Goal: Transaction & Acquisition: Subscribe to service/newsletter

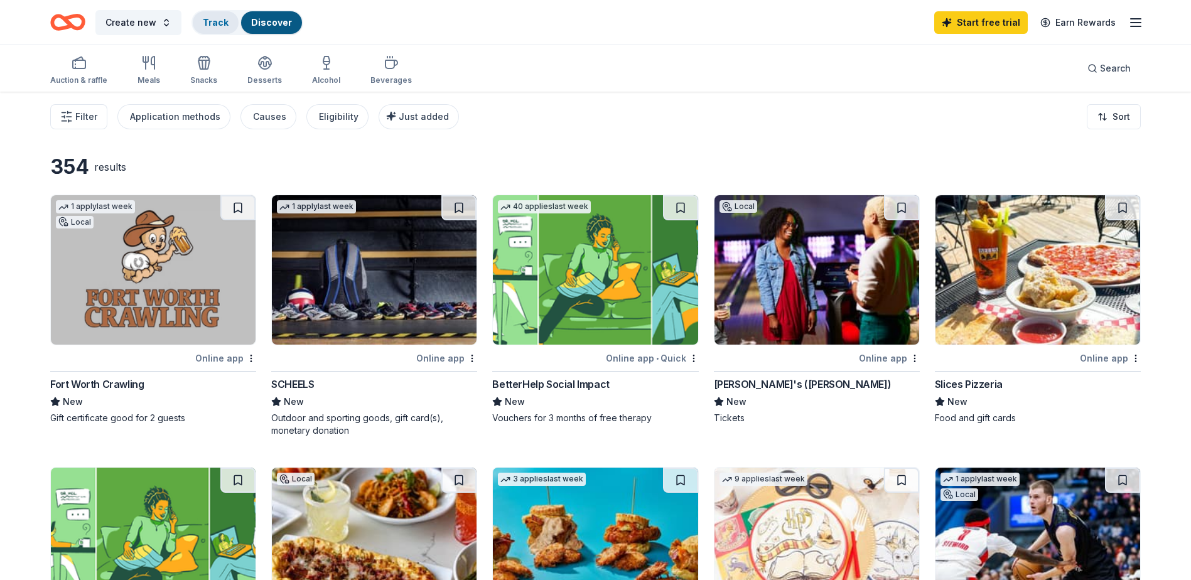
drag, startPoint x: 237, startPoint y: 26, endPoint x: 214, endPoint y: 26, distance: 22.6
click at [220, 26] on button "Track Discover" at bounding box center [247, 22] width 112 height 25
click at [214, 26] on link "Track" at bounding box center [216, 22] width 26 height 11
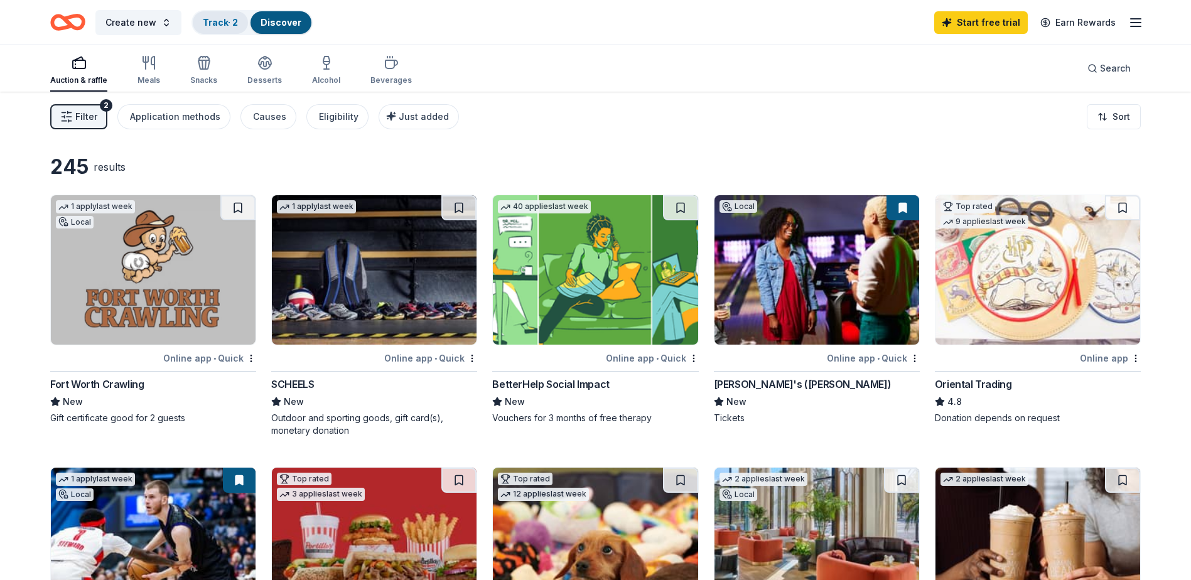
click at [211, 31] on div "Track · 2" at bounding box center [220, 22] width 55 height 23
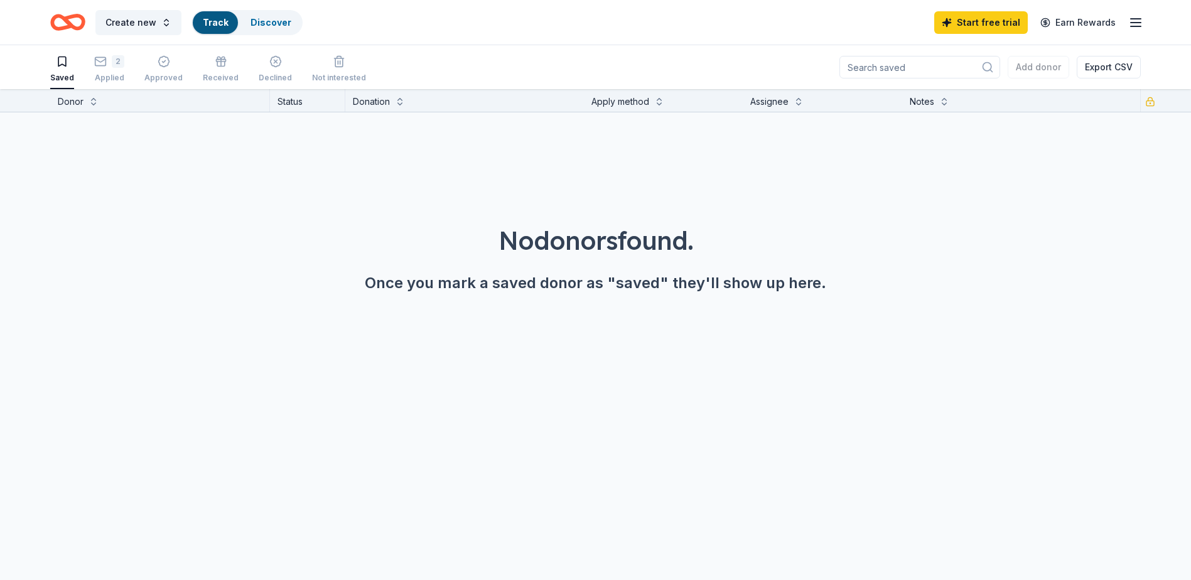
scroll to position [1, 0]
click at [107, 75] on div "Applied" at bounding box center [109, 77] width 30 height 10
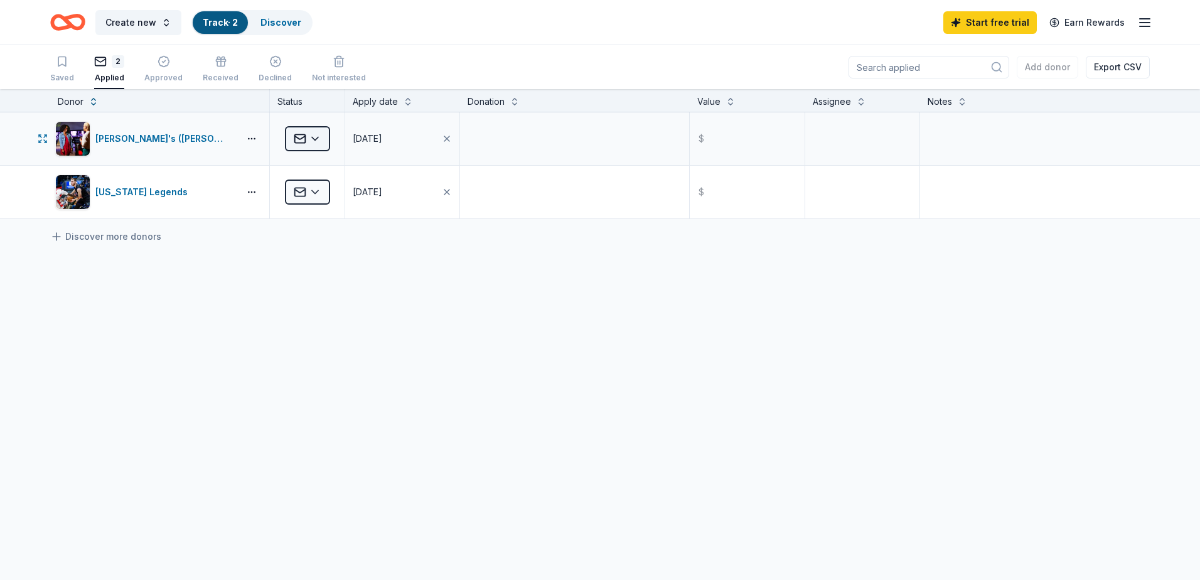
click at [321, 137] on html "Create new Track · 2 Discover Start free trial Earn Rewards Saved 2 Applied App…" at bounding box center [600, 290] width 1200 height 580
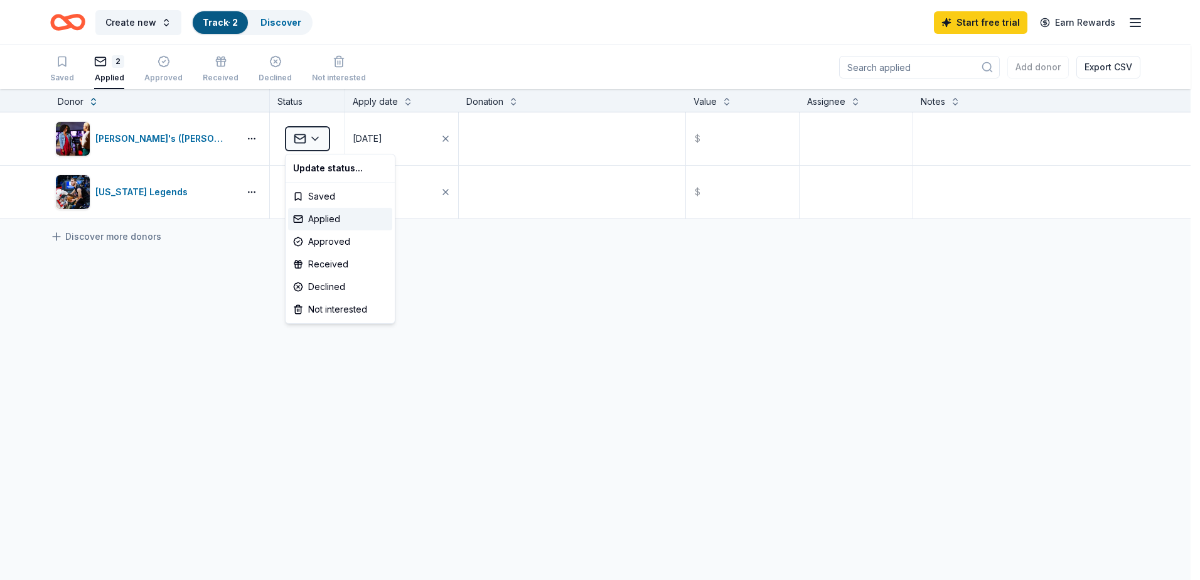
click at [230, 246] on html "Create new Track · 2 Discover Start free trial Earn Rewards Saved 2 Applied App…" at bounding box center [600, 290] width 1200 height 580
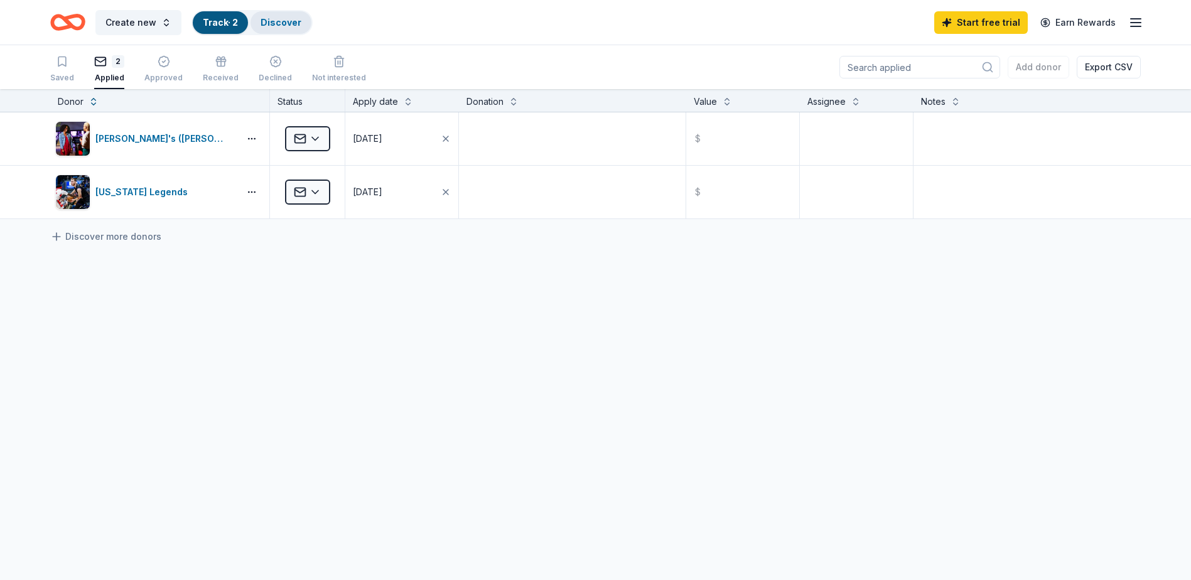
click at [275, 24] on link "Discover" at bounding box center [281, 22] width 41 height 11
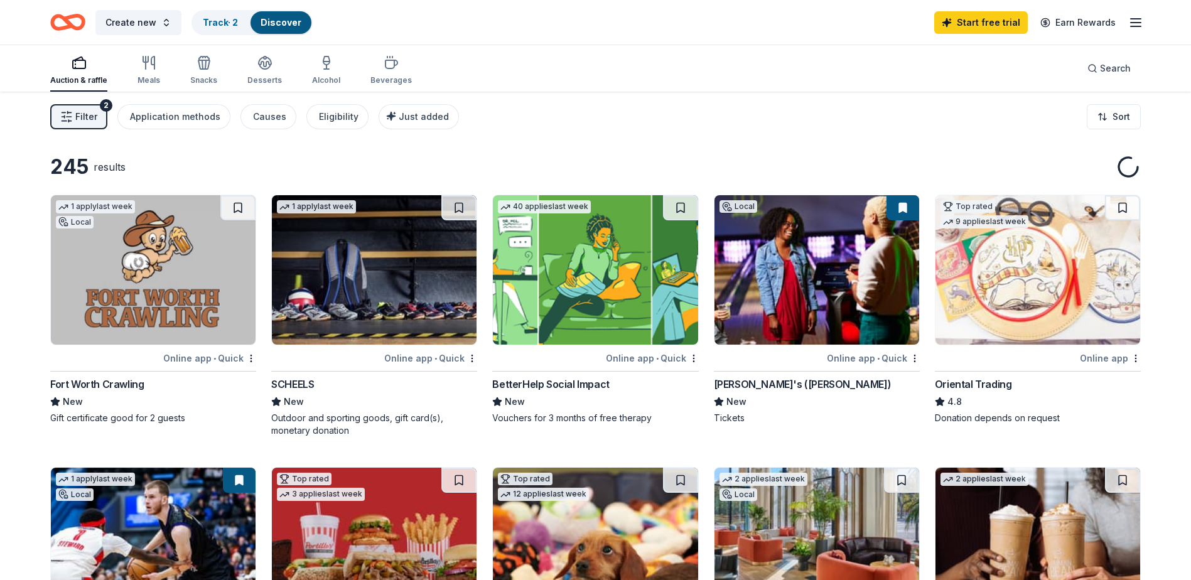
click at [288, 28] on div "Discover" at bounding box center [280, 22] width 61 height 23
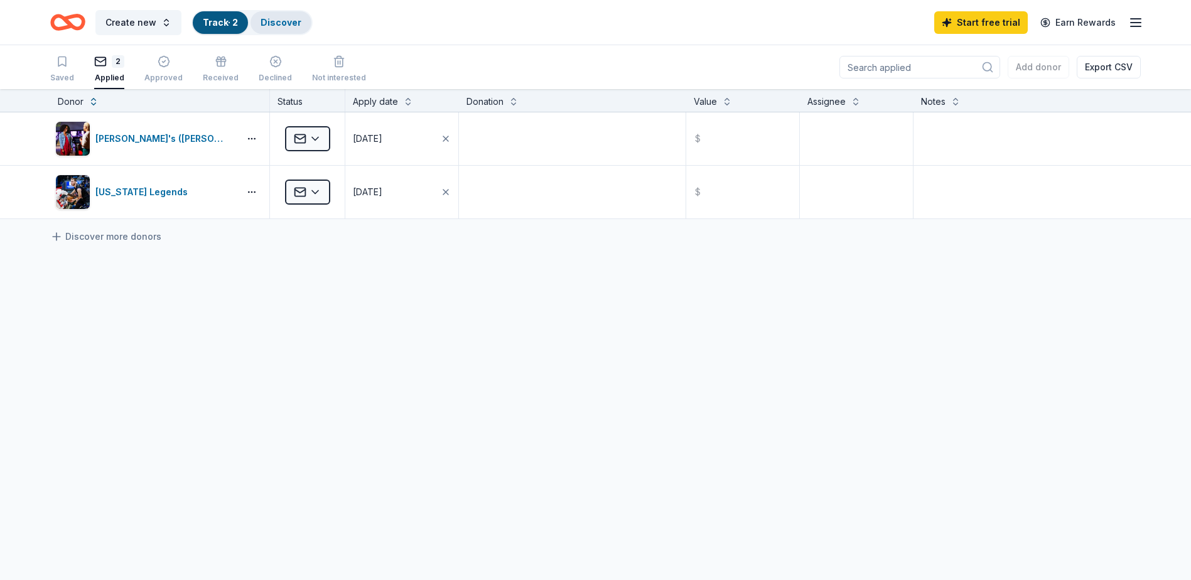
click at [286, 23] on link "Discover" at bounding box center [281, 22] width 41 height 11
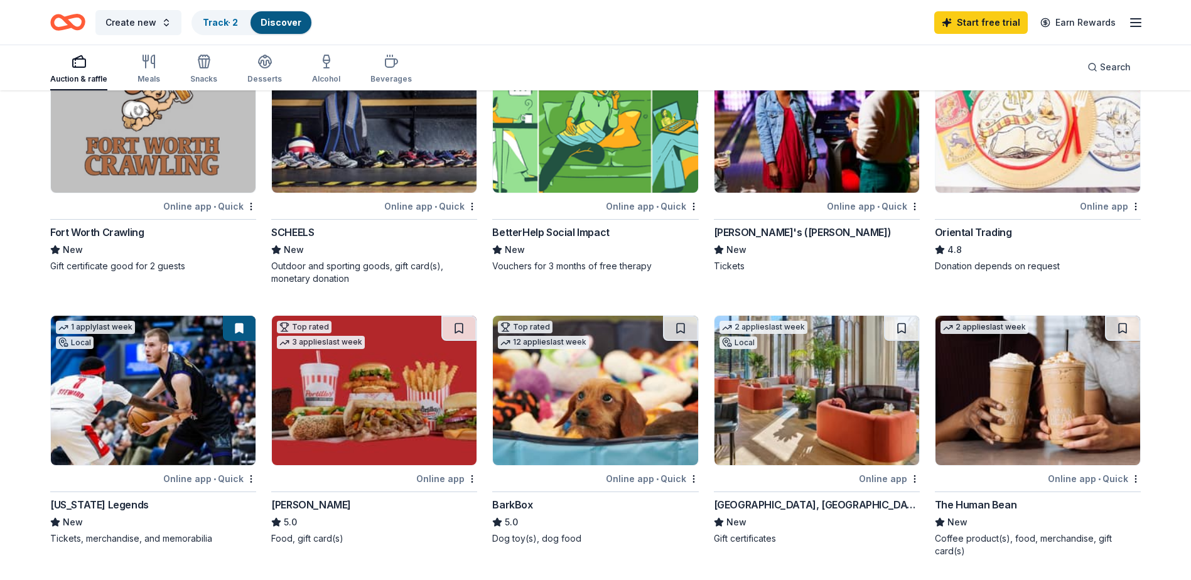
scroll to position [188, 0]
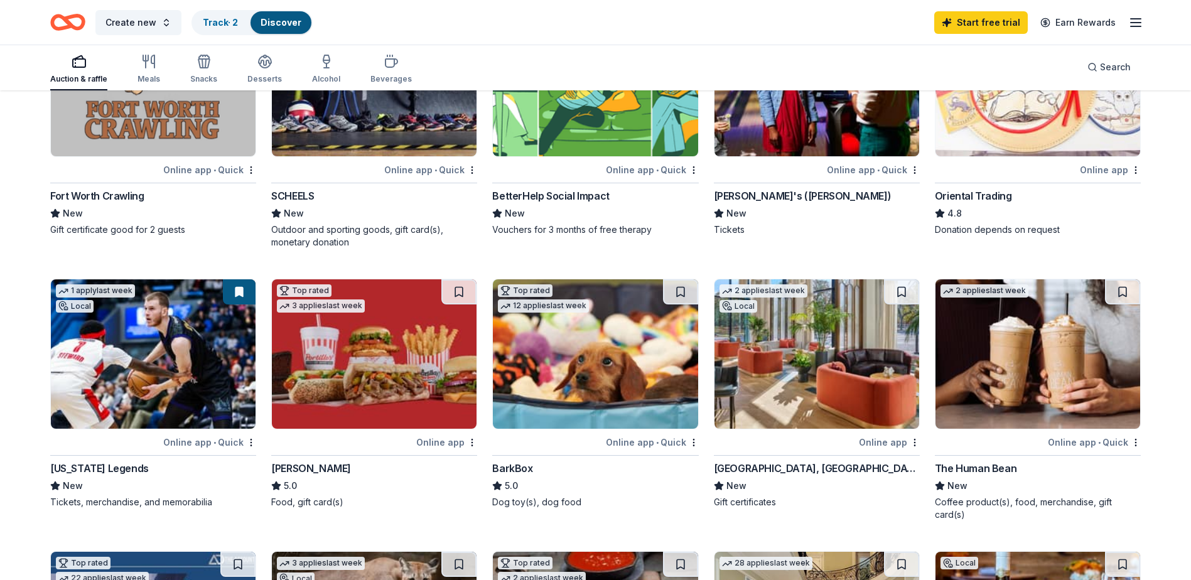
click at [365, 406] on img at bounding box center [374, 353] width 205 height 149
click at [787, 353] on img at bounding box center [816, 353] width 205 height 149
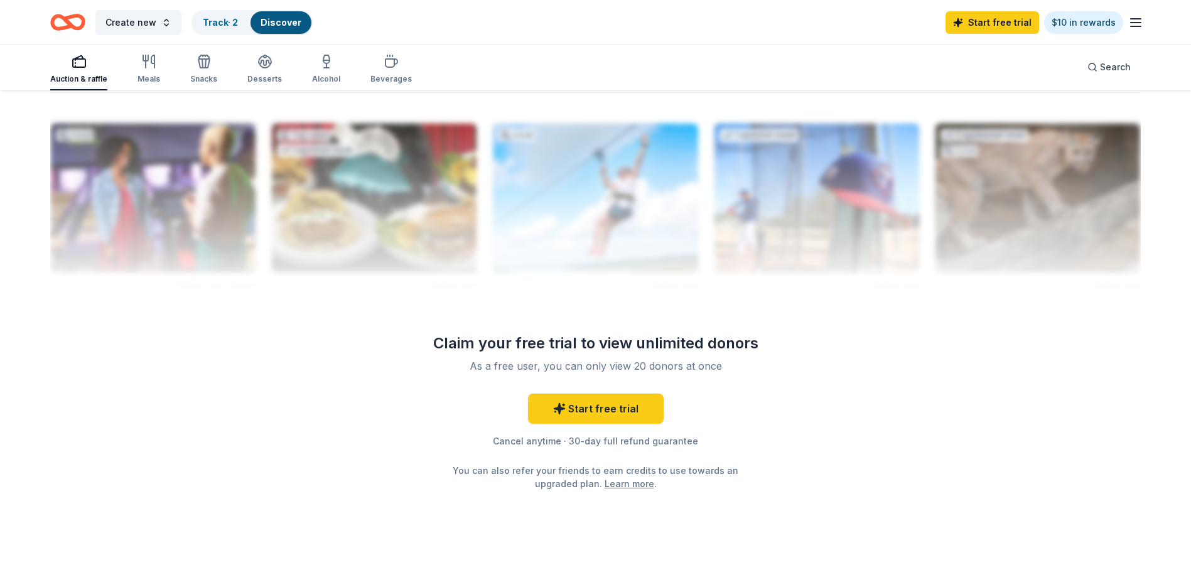
scroll to position [1193, 0]
click at [598, 405] on link "Start free trial" at bounding box center [596, 408] width 136 height 30
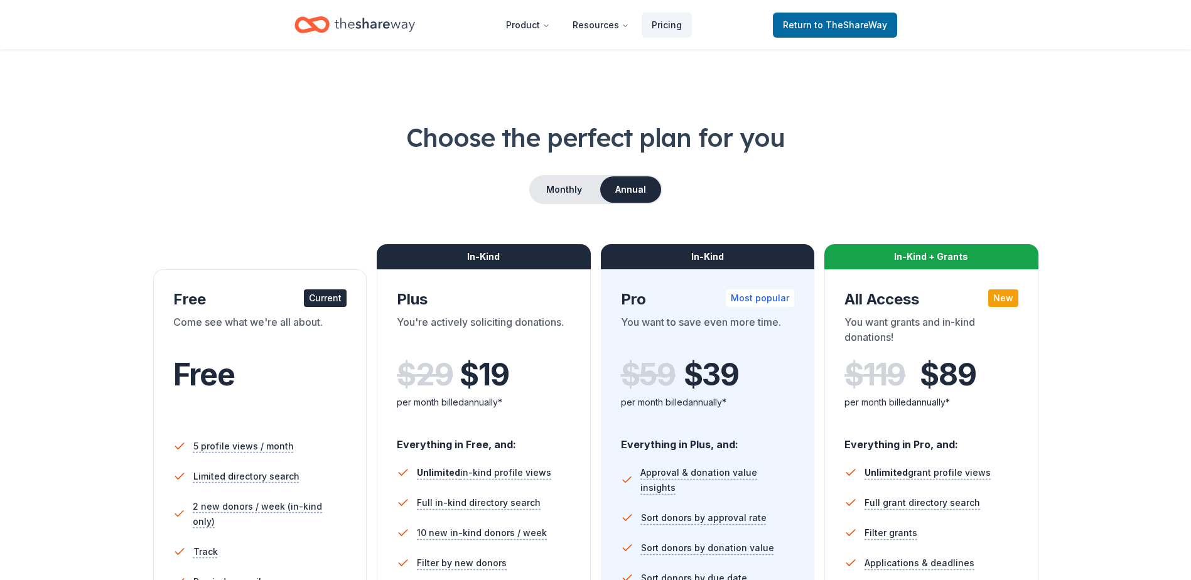
scroll to position [63, 0]
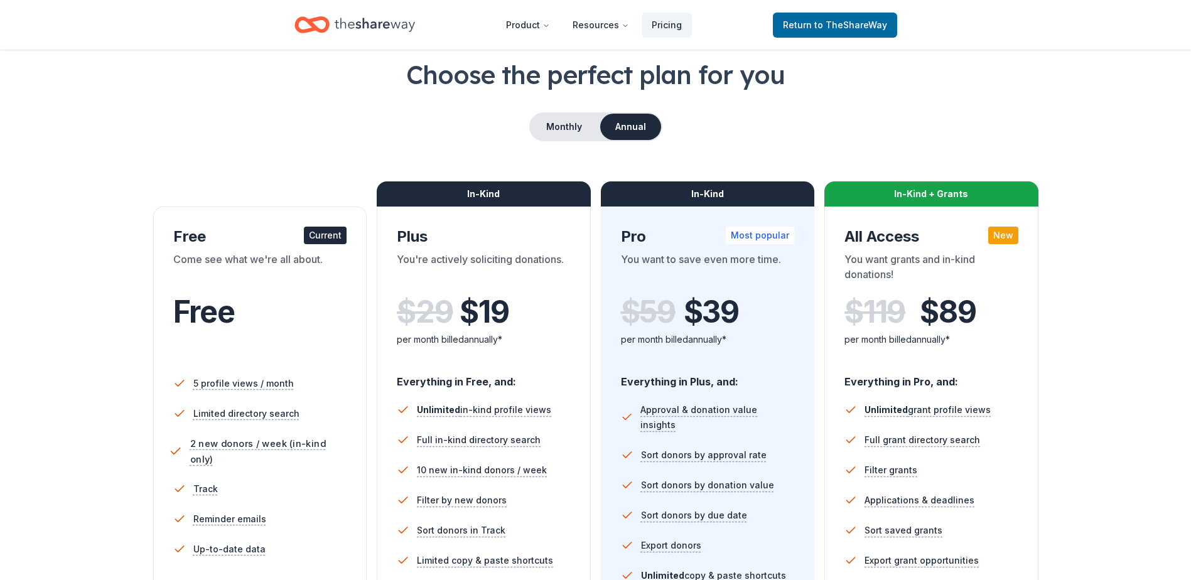
click at [215, 446] on span "2 new donors / week (in-kind only)" at bounding box center [270, 451] width 161 height 31
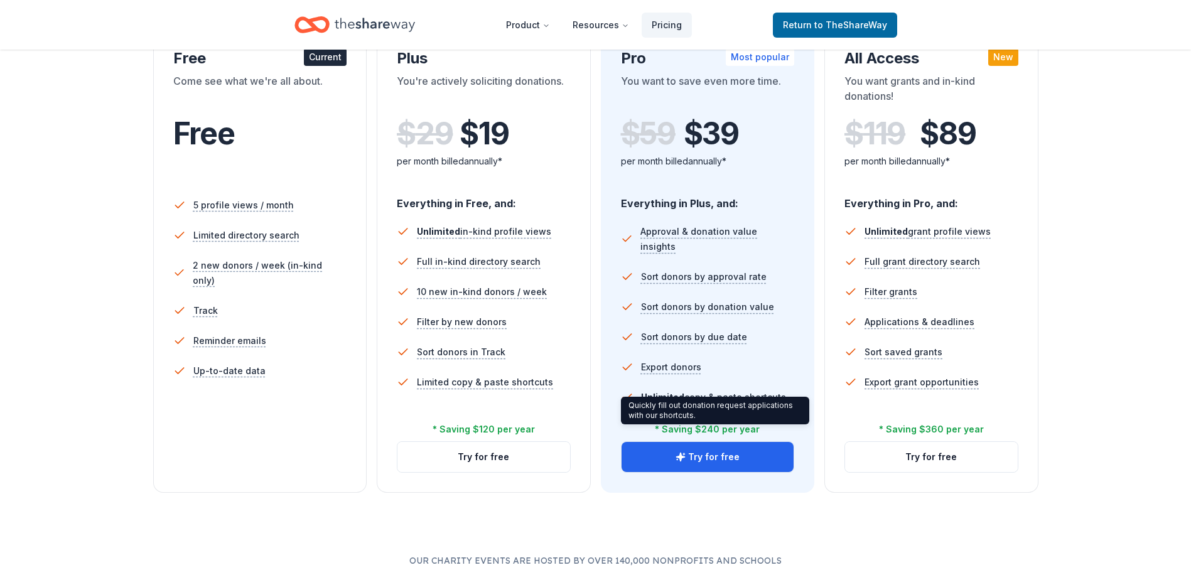
scroll to position [314, 0]
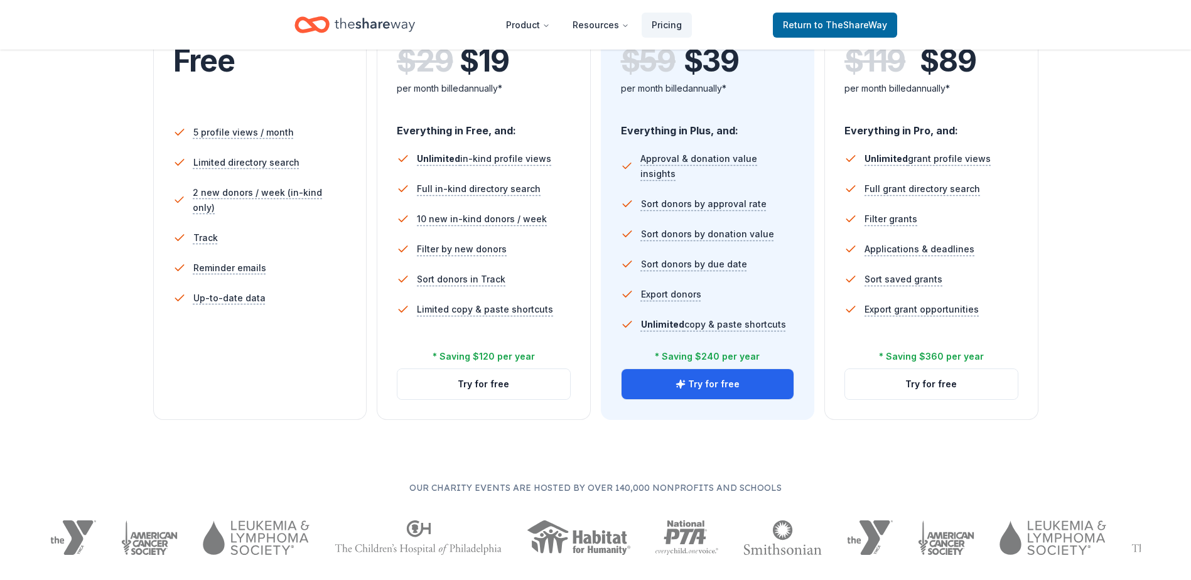
click at [742, 404] on div "In-Kind Pro Most popular You want to save even more time. $ 59 $ 39 per month b…" at bounding box center [708, 187] width 214 height 465
click at [736, 384] on button "Try for free" at bounding box center [707, 384] width 173 height 30
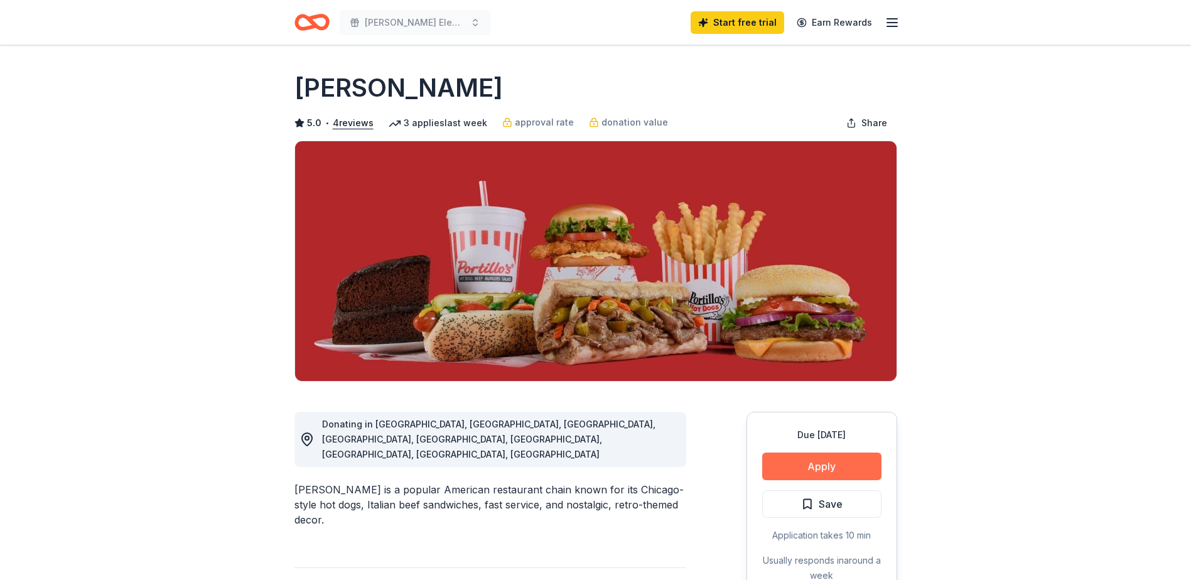
click at [862, 469] on button "Apply" at bounding box center [821, 467] width 119 height 28
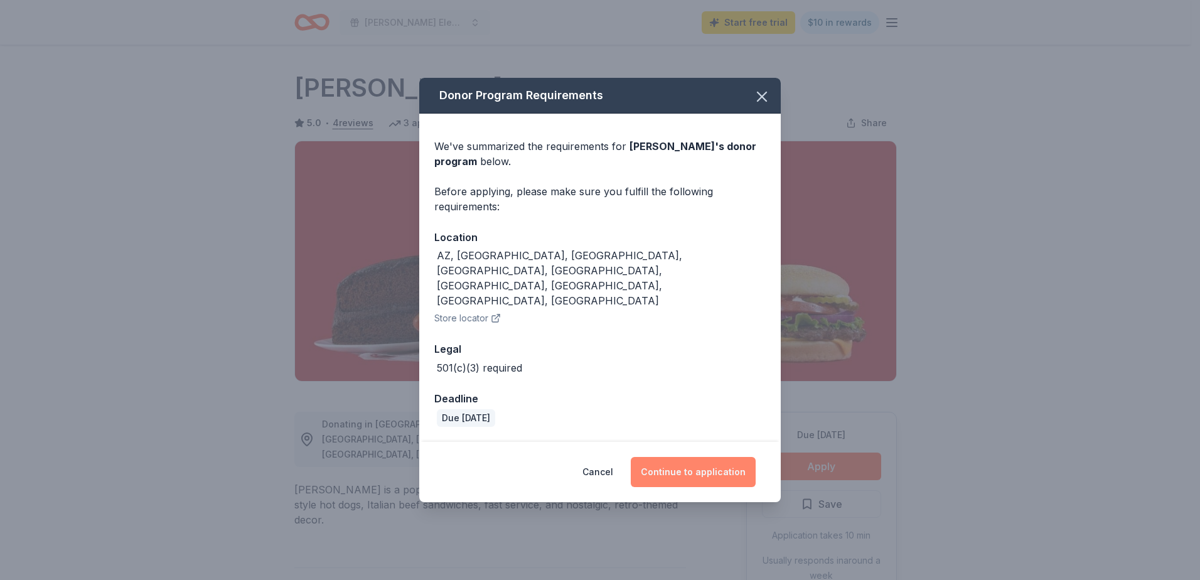
click at [692, 457] on button "Continue to application" at bounding box center [693, 472] width 125 height 30
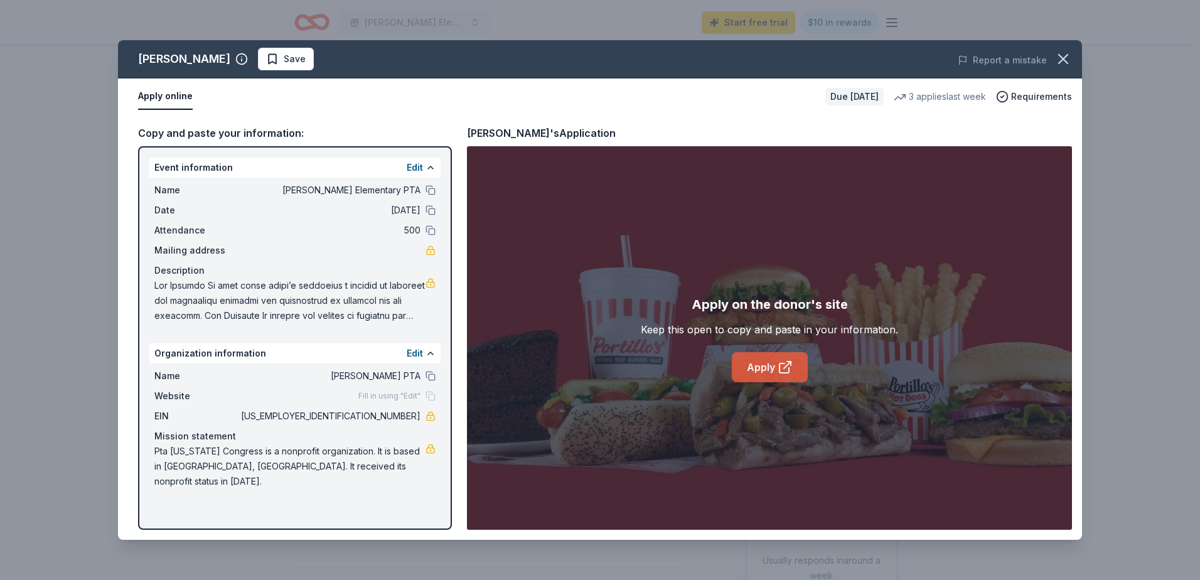
click at [755, 362] on link "Apply" at bounding box center [770, 367] width 76 height 30
click at [1055, 62] on icon "button" at bounding box center [1064, 59] width 18 height 18
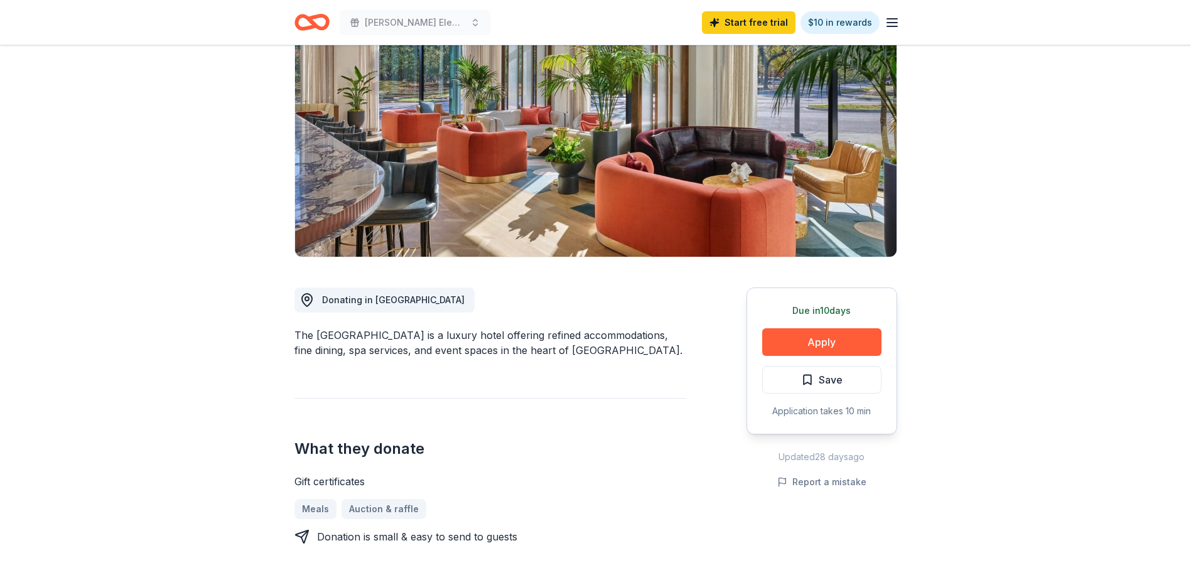
scroll to position [126, 0]
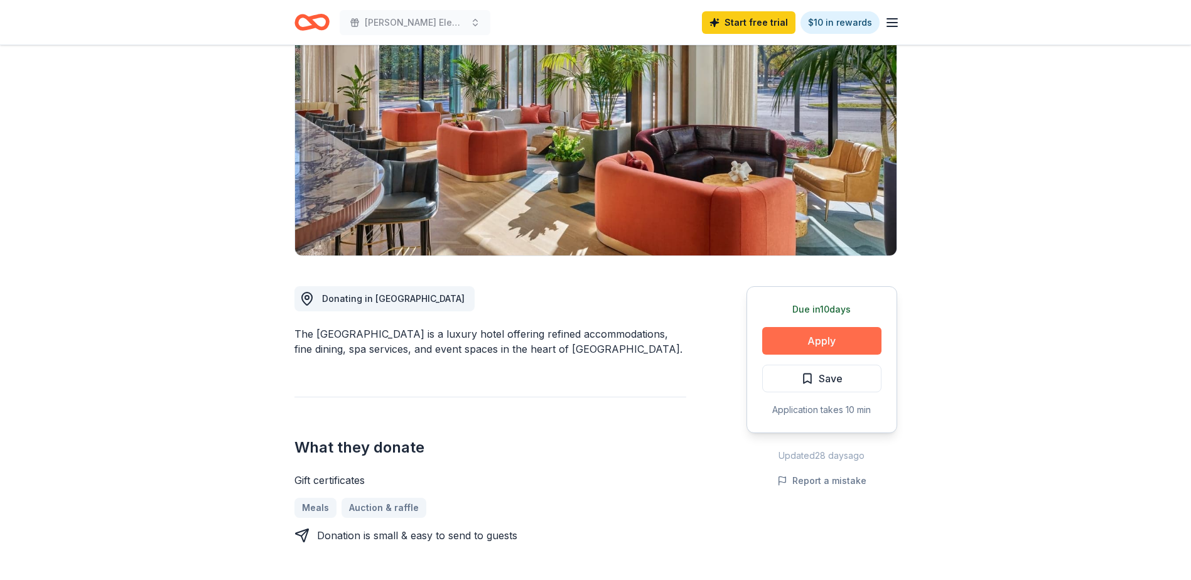
click at [795, 334] on button "Apply" at bounding box center [821, 341] width 119 height 28
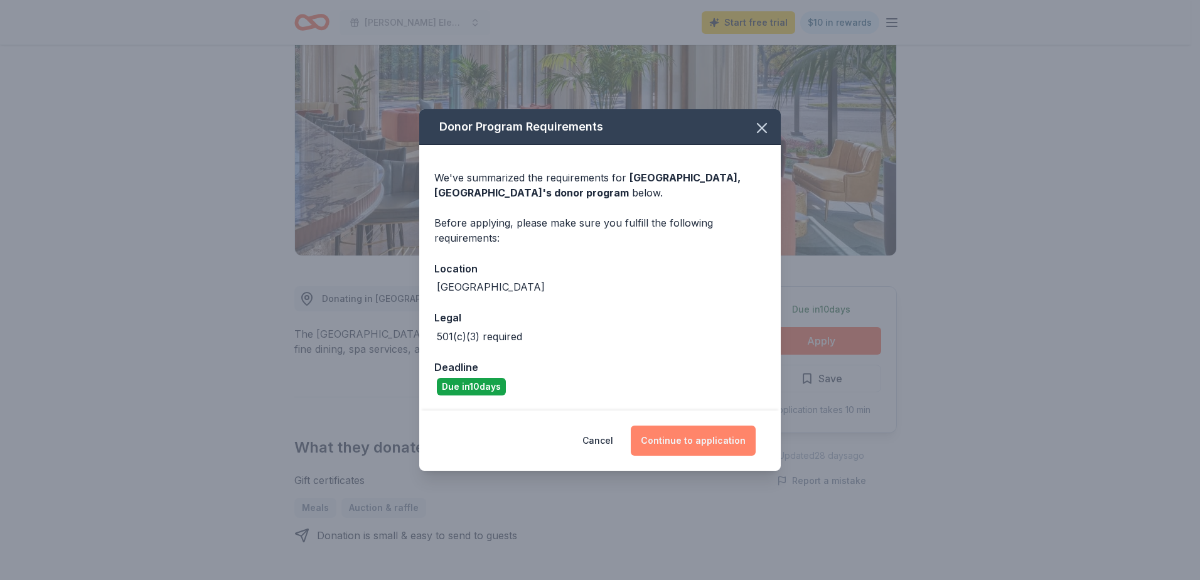
click at [664, 441] on button "Continue to application" at bounding box center [693, 441] width 125 height 30
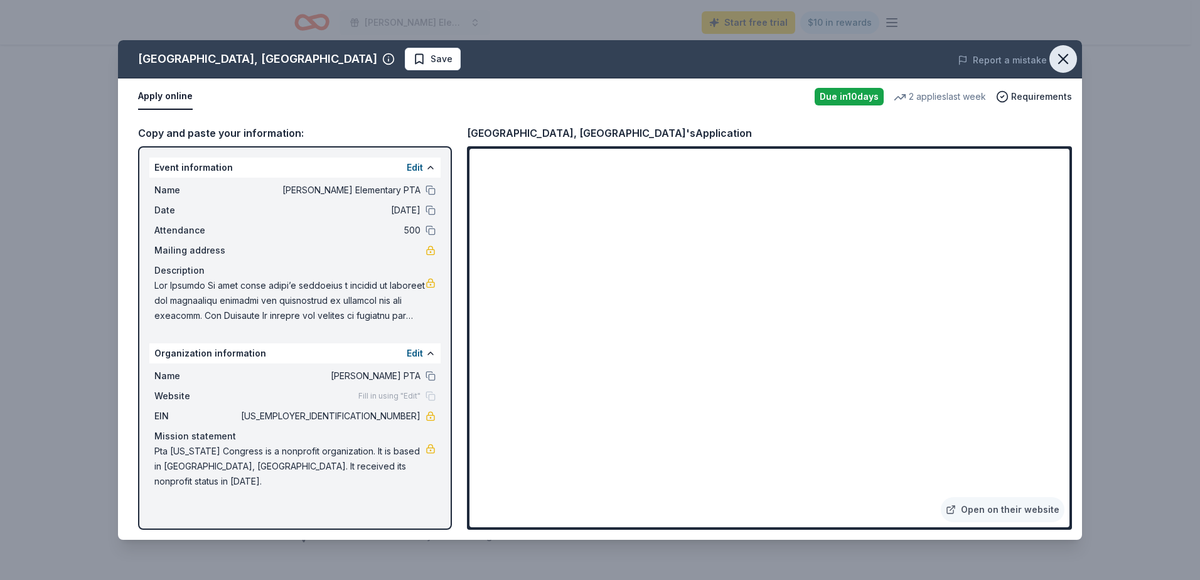
click at [1058, 57] on icon "button" at bounding box center [1064, 59] width 18 height 18
